Goal: Task Accomplishment & Management: Manage account settings

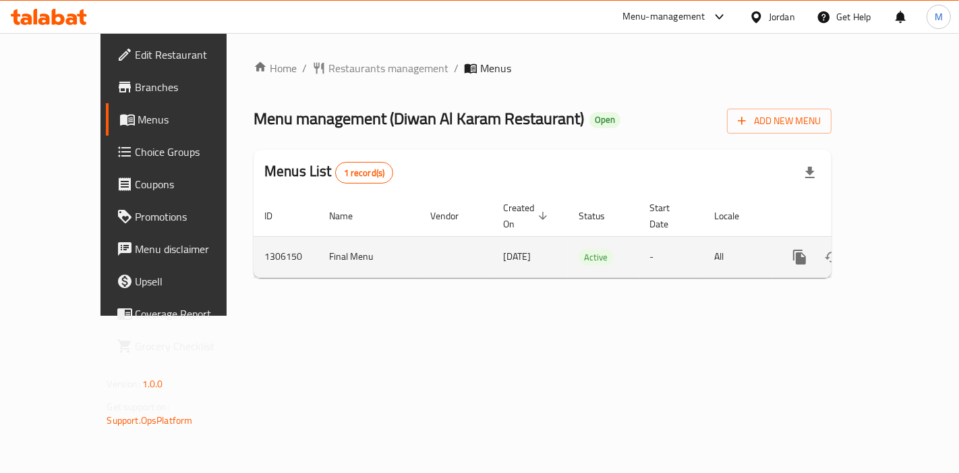
click at [901, 249] on icon "enhanced table" at bounding box center [897, 257] width 16 height 16
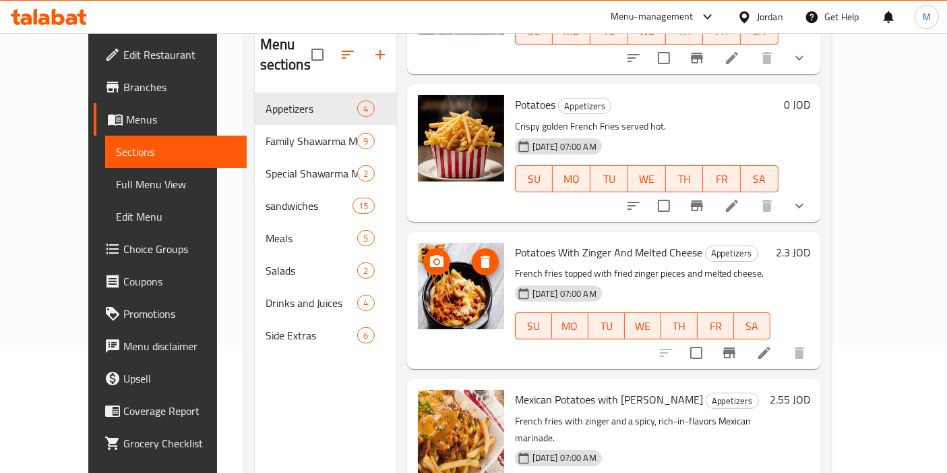
scroll to position [188, 0]
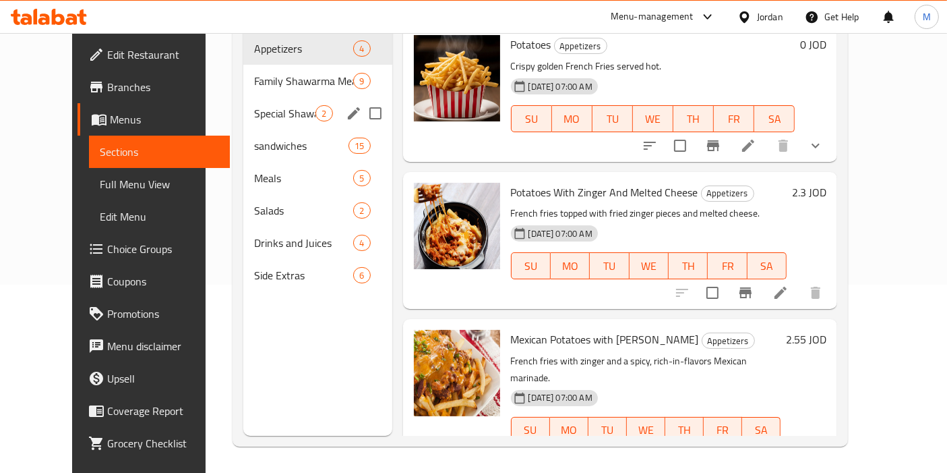
click at [255, 105] on span "Special Shawarma Meals" at bounding box center [284, 113] width 61 height 16
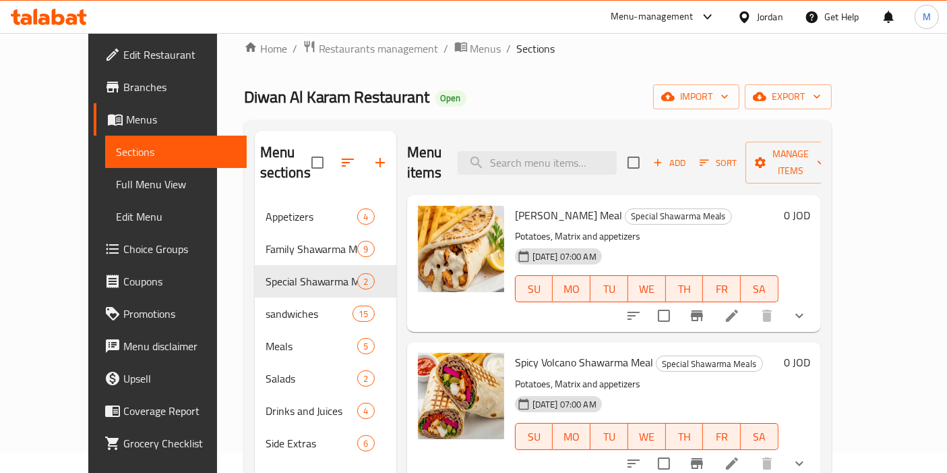
scroll to position [25, 0]
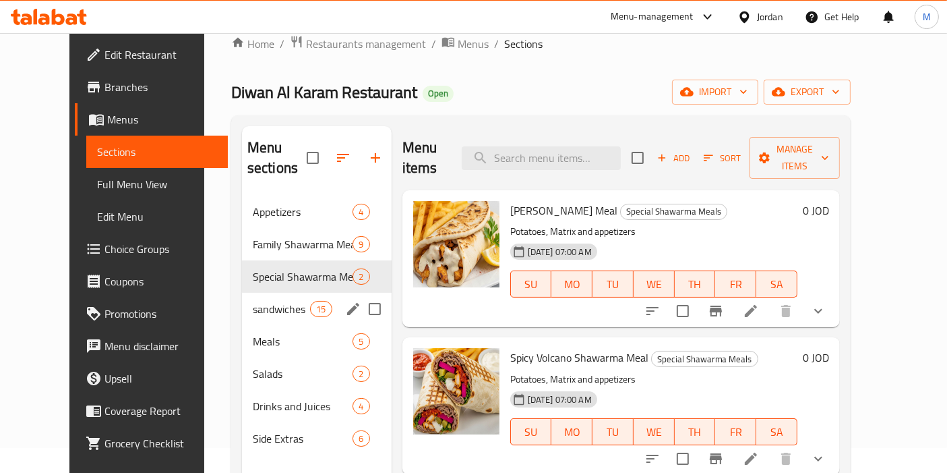
click at [242, 295] on div "sandwiches 15" at bounding box center [317, 309] width 150 height 32
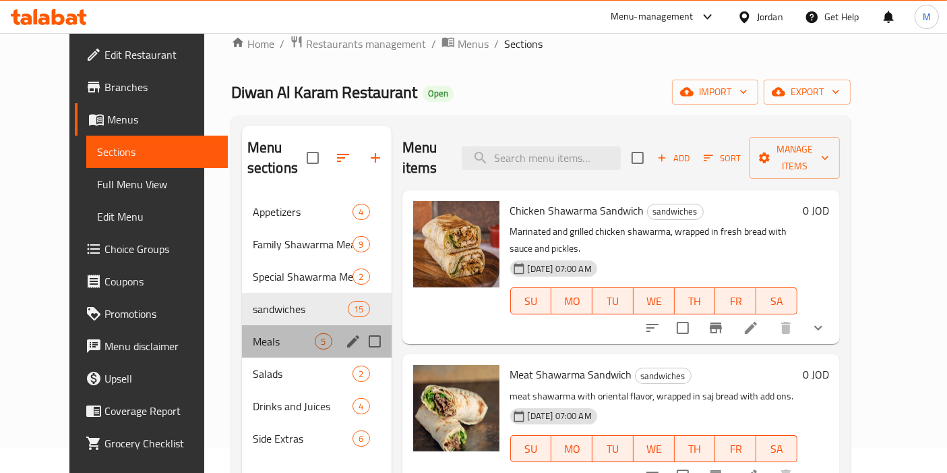
click at [245, 333] on div "Meals 5" at bounding box center [317, 341] width 150 height 32
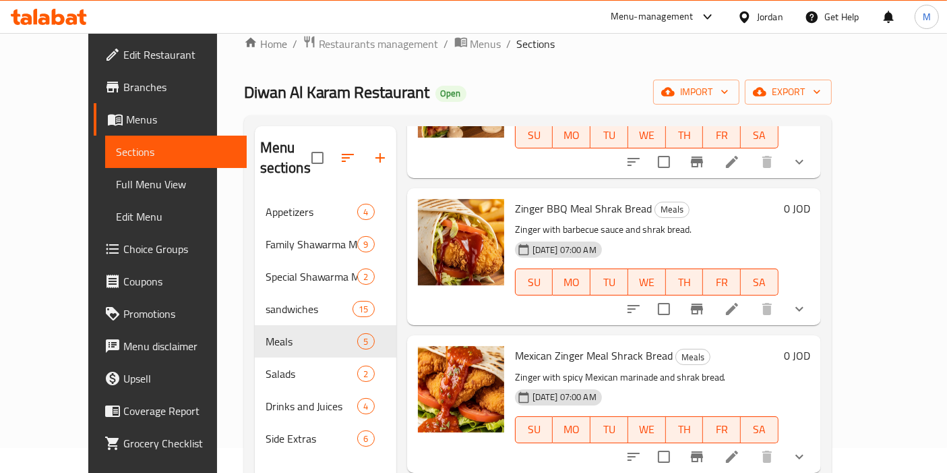
scroll to position [188, 0]
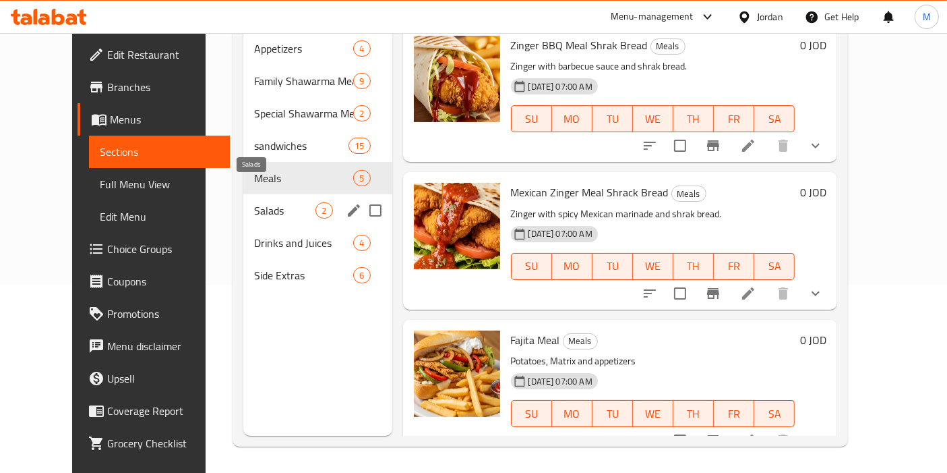
click at [268, 202] on span "Salads" at bounding box center [284, 210] width 61 height 16
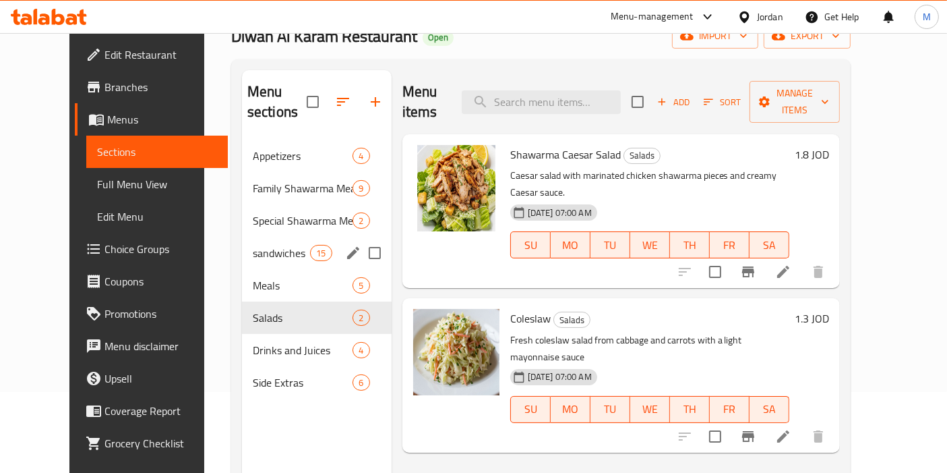
scroll to position [80, 0]
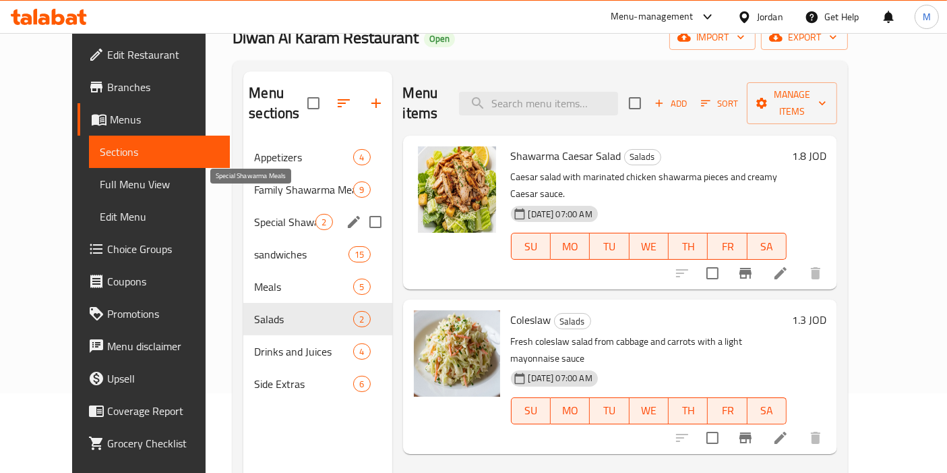
click at [254, 214] on span "Special Shawarma Meals" at bounding box center [284, 222] width 61 height 16
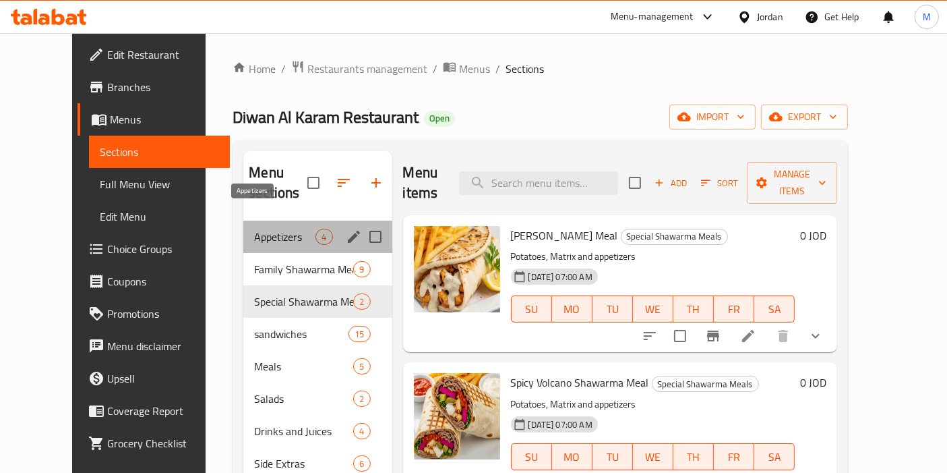
click at [254, 229] on span "Appetizers" at bounding box center [284, 237] width 61 height 16
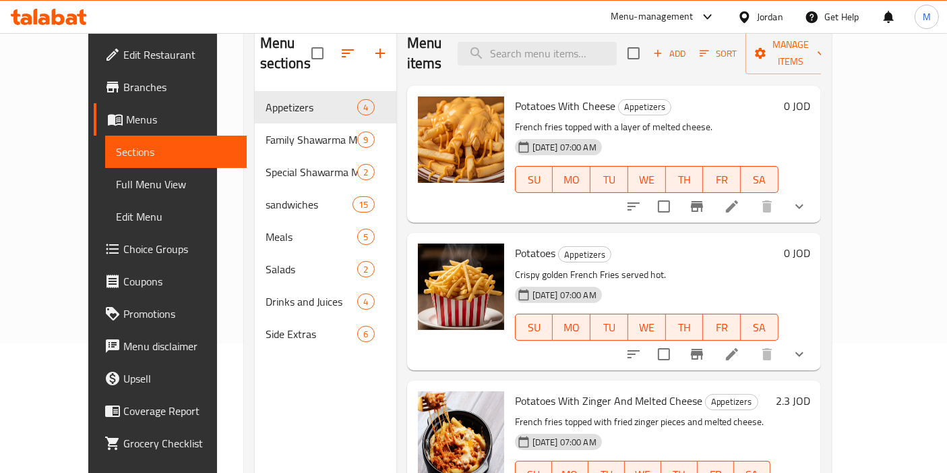
scroll to position [150, 0]
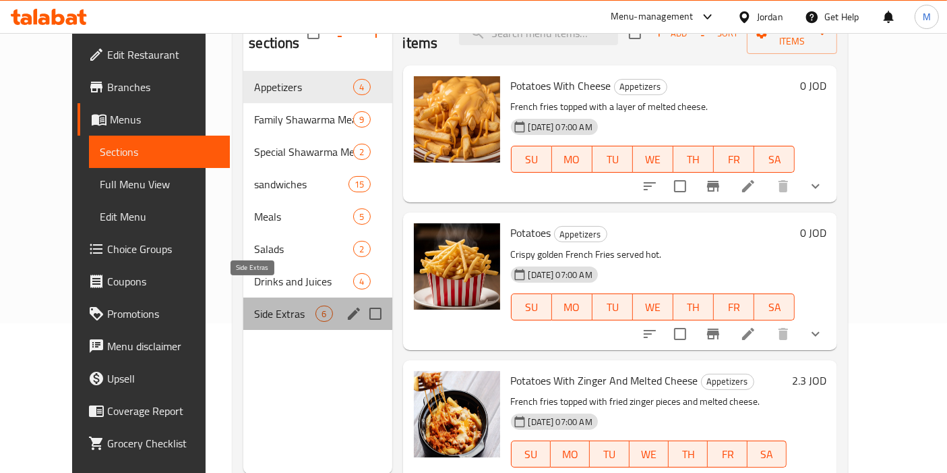
click at [254, 305] on span "Side Extras" at bounding box center [284, 313] width 61 height 16
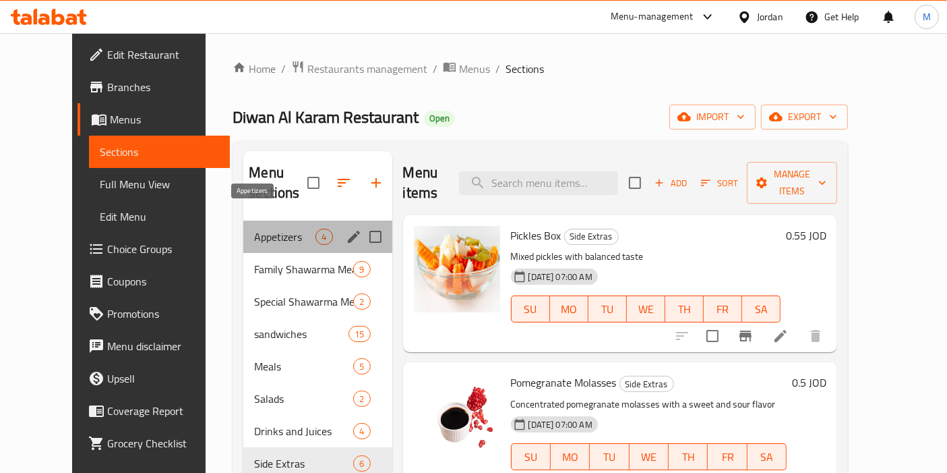
click at [254, 229] on span "Appetizers" at bounding box center [284, 237] width 61 height 16
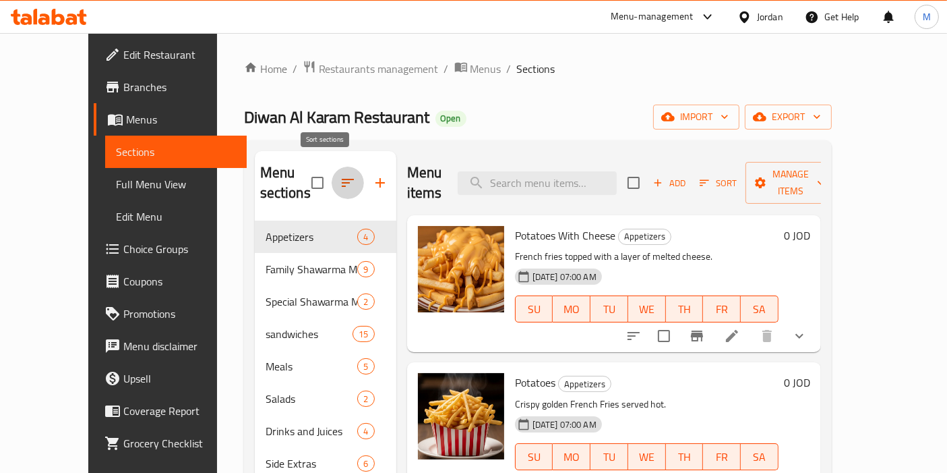
click at [340, 177] on icon "button" at bounding box center [348, 183] width 16 height 16
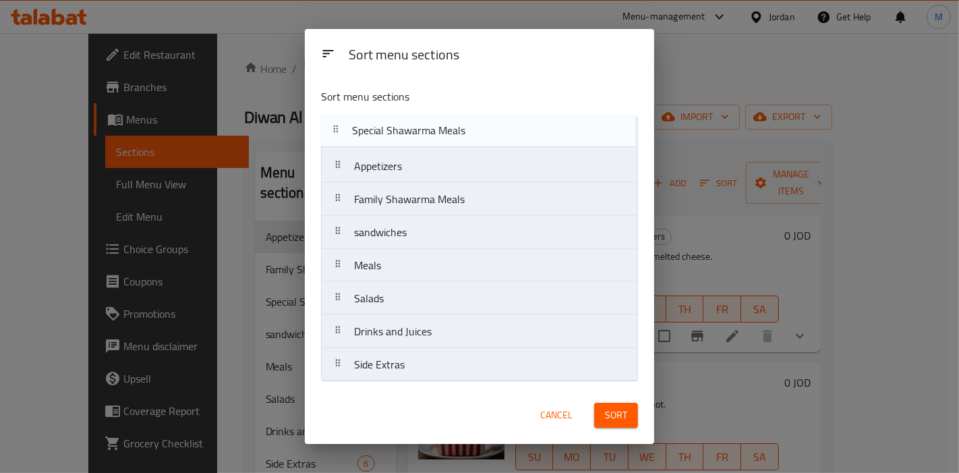
drag, startPoint x: 403, startPoint y: 203, endPoint x: 401, endPoint y: 131, distance: 72.2
click at [401, 131] on nav "Appetizers Family Shawarma Meals Special Shawarma Meals sandwiches Meals Salads…" at bounding box center [479, 249] width 317 height 266
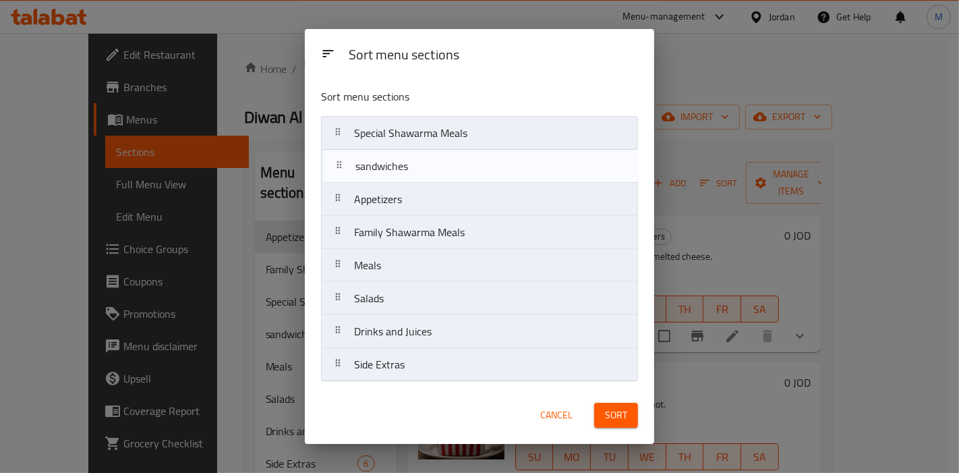
drag, startPoint x: 384, startPoint y: 239, endPoint x: 384, endPoint y: 165, distance: 73.5
click at [384, 165] on nav "Special Shawarma Meals Appetizers Family Shawarma Meals sandwiches Meals Salads…" at bounding box center [479, 249] width 317 height 266
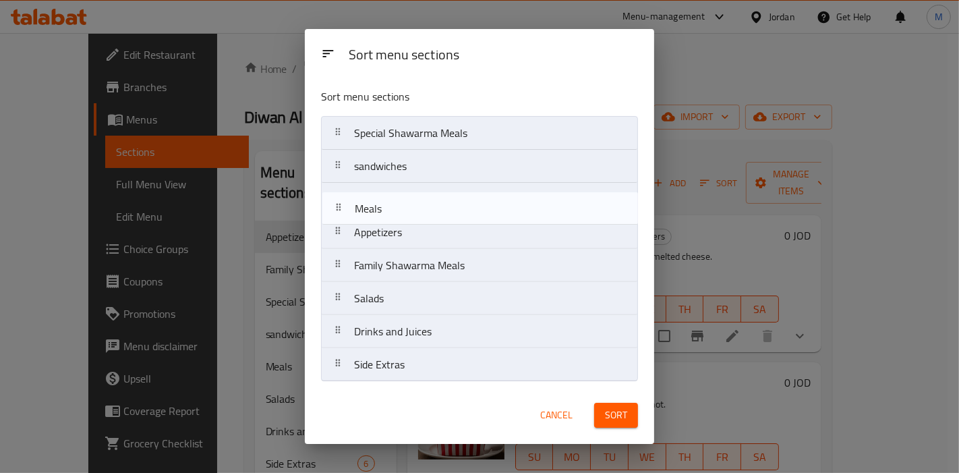
drag, startPoint x: 370, startPoint y: 268, endPoint x: 371, endPoint y: 203, distance: 65.4
click at [371, 203] on nav "Special Shawarma Meals sandwiches Appetizers Family Shawarma Meals Meals Salads…" at bounding box center [479, 249] width 317 height 266
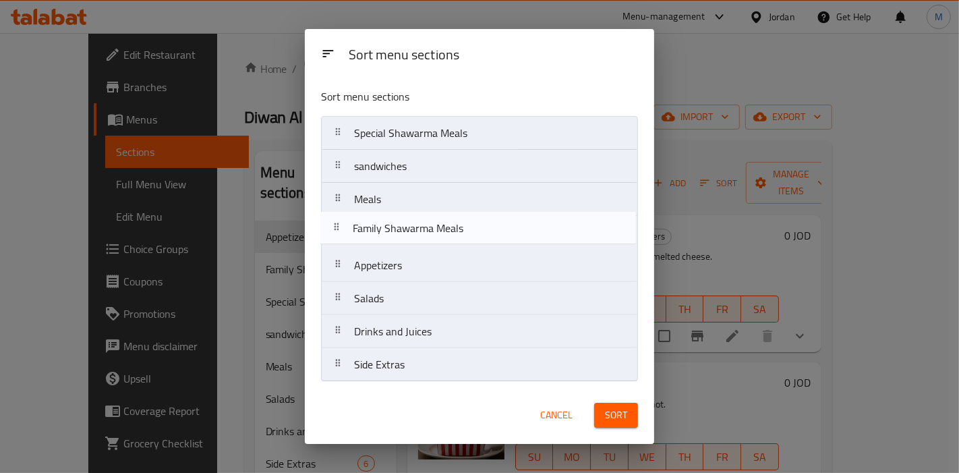
drag, startPoint x: 394, startPoint y: 267, endPoint x: 390, endPoint y: 225, distance: 42.0
click at [390, 225] on nav "Special Shawarma Meals sandwiches Meals Appetizers Family Shawarma Meals Salads…" at bounding box center [479, 249] width 317 height 266
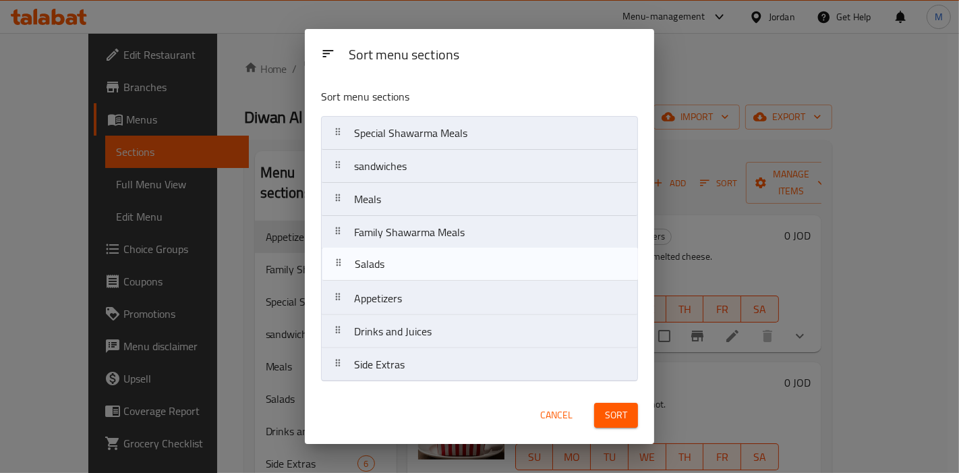
drag, startPoint x: 372, startPoint y: 307, endPoint x: 372, endPoint y: 270, distance: 37.1
click at [372, 270] on nav "Special Shawarma Meals sandwiches Meals Family Shawarma Meals Appetizers Salads…" at bounding box center [479, 249] width 317 height 266
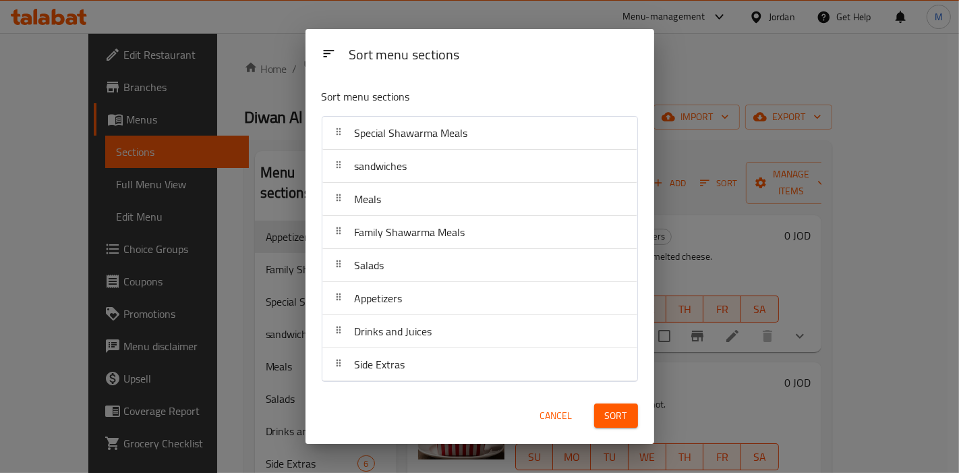
click at [608, 419] on span "Sort" at bounding box center [616, 415] width 22 height 17
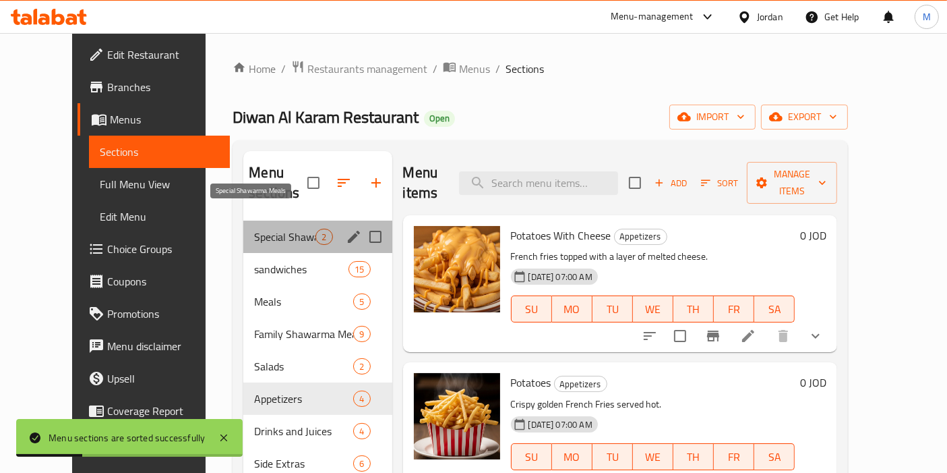
click at [256, 229] on span "Special Shawarma Meals" at bounding box center [284, 237] width 61 height 16
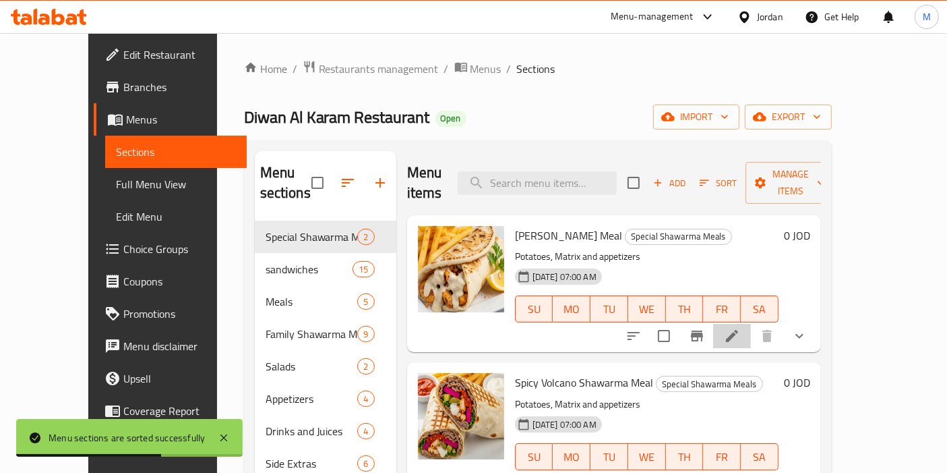
click at [738, 330] on icon at bounding box center [732, 336] width 12 height 12
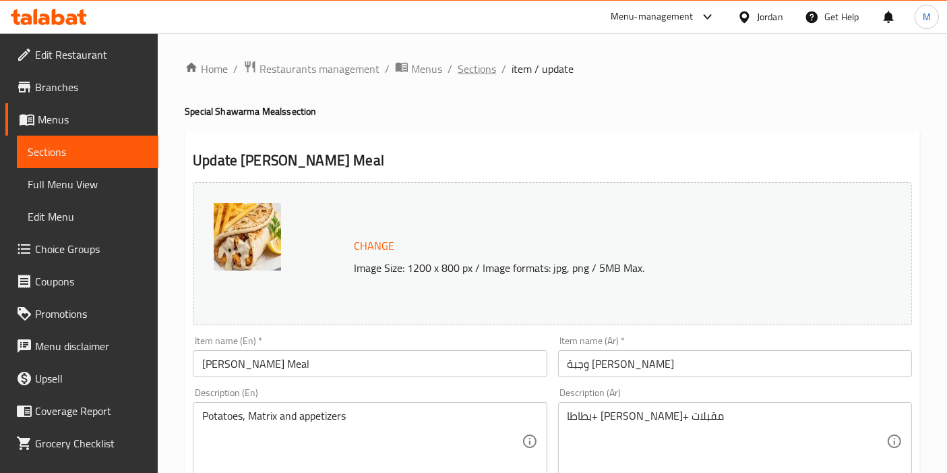
click at [471, 73] on span "Sections" at bounding box center [477, 69] width 38 height 16
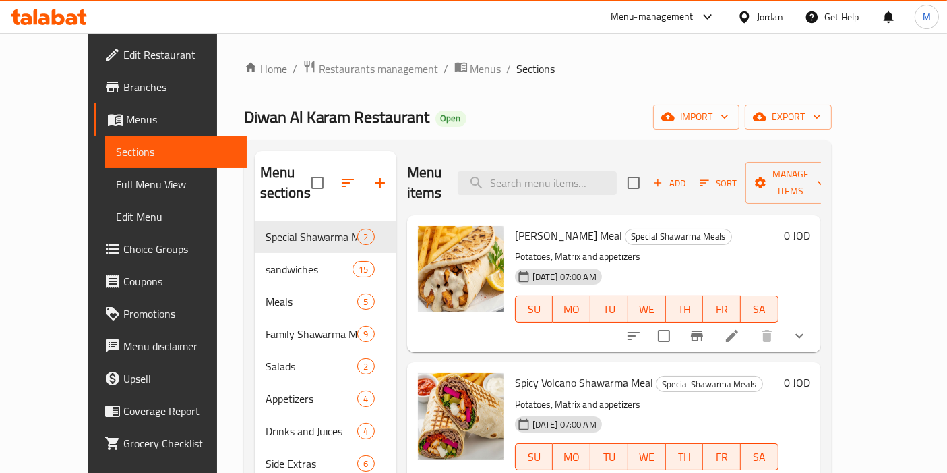
click at [326, 72] on span "Restaurants management" at bounding box center [379, 69] width 120 height 16
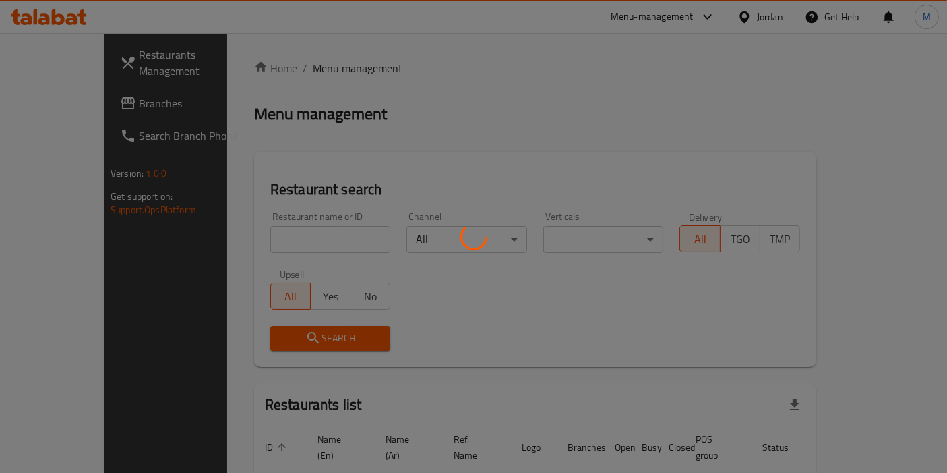
click at [262, 236] on div at bounding box center [473, 236] width 947 height 473
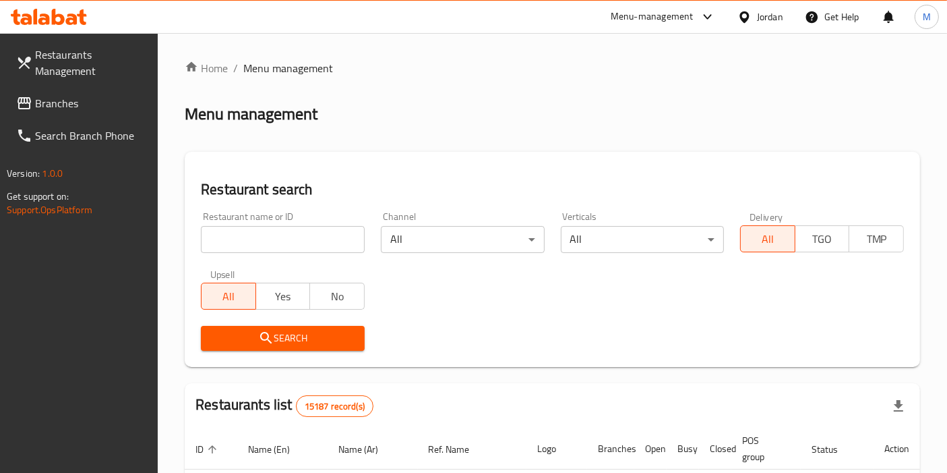
click at [262, 236] on input "search" at bounding box center [283, 239] width 164 height 27
click button "Search" at bounding box center [283, 338] width 164 height 25
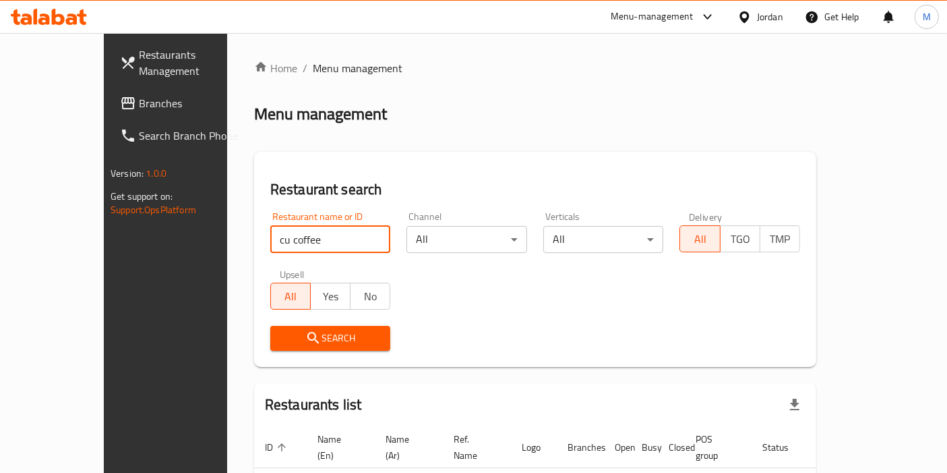
scroll to position [77, 0]
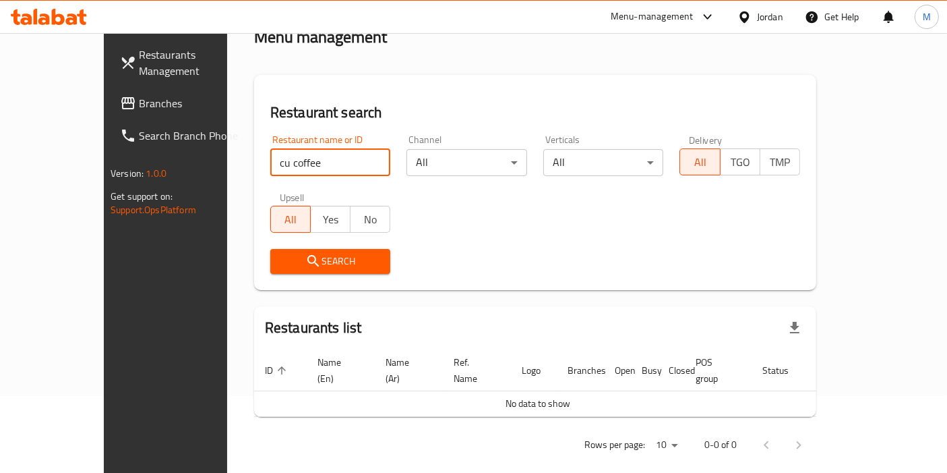
click at [270, 163] on input "cu coffee" at bounding box center [330, 162] width 121 height 27
type input "coffee CU"
click button "Search" at bounding box center [330, 261] width 121 height 25
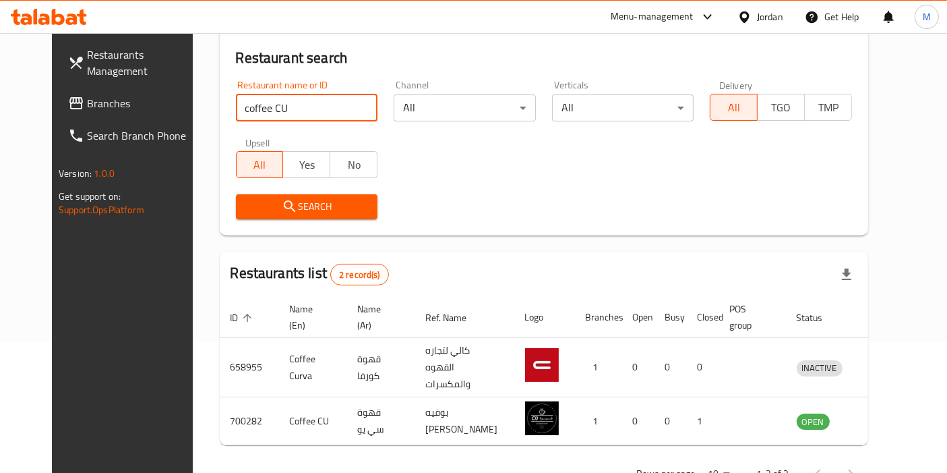
scroll to position [152, 0]
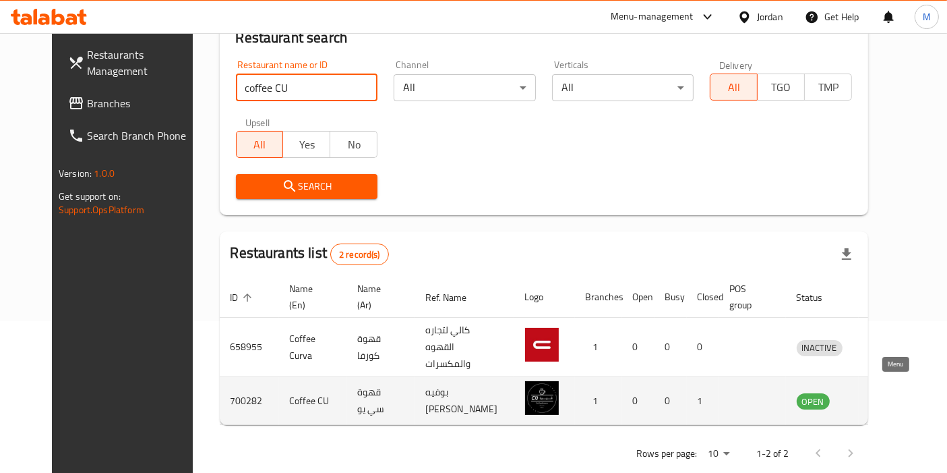
click at [886, 392] on icon "enhanced table" at bounding box center [878, 400] width 16 height 16
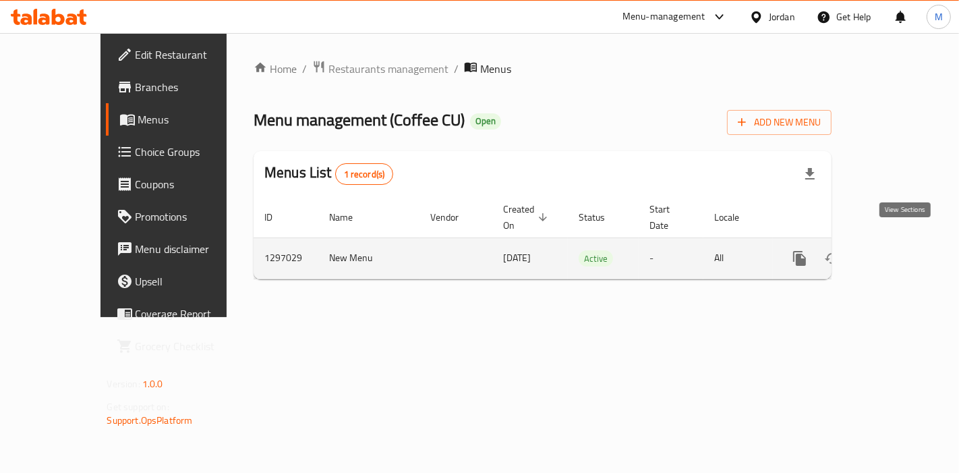
click at [902, 250] on icon "enhanced table" at bounding box center [897, 258] width 16 height 16
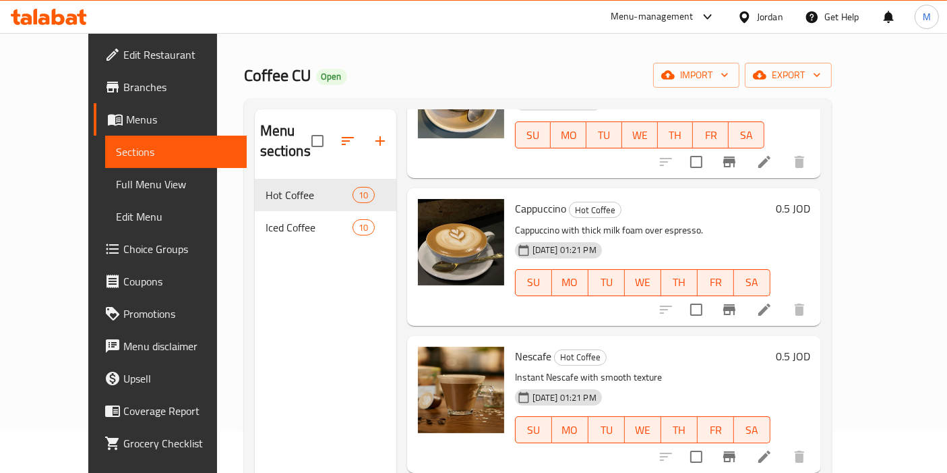
scroll to position [41, 0]
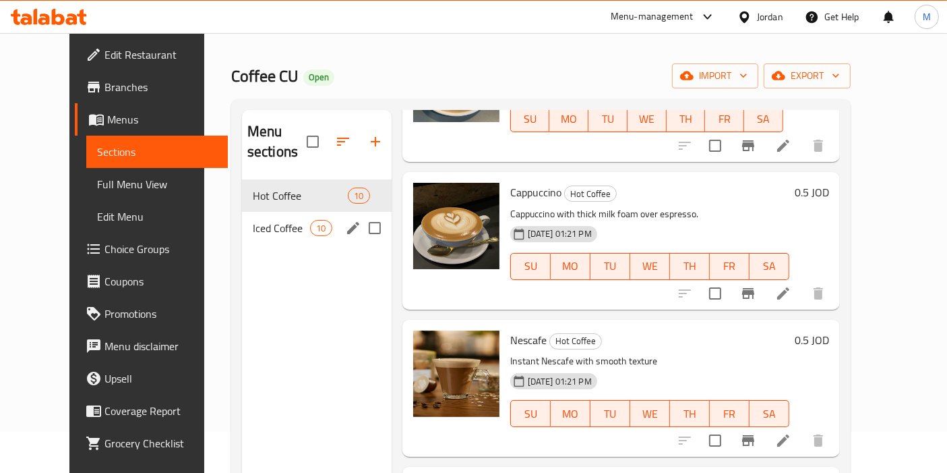
click at [253, 220] on span "Iced Coffee" at bounding box center [281, 228] width 57 height 16
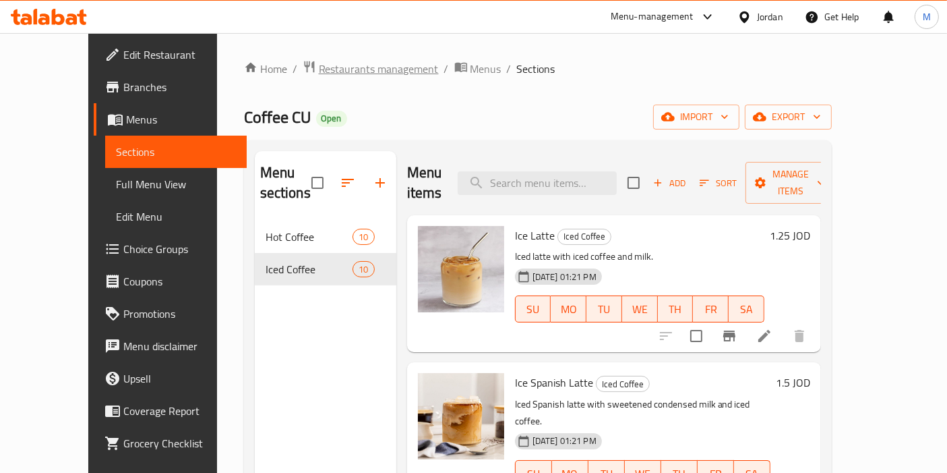
click at [319, 76] on span "Restaurants management" at bounding box center [379, 69] width 120 height 16
